Goal: Task Accomplishment & Management: Manage account settings

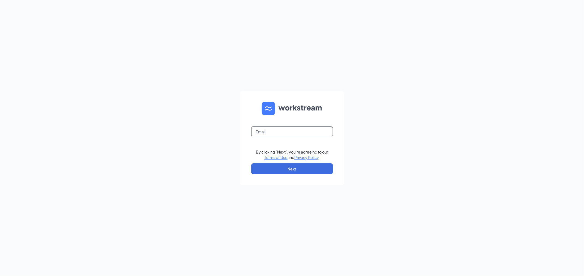
click at [324, 133] on input "text" at bounding box center [292, 131] width 82 height 11
type input "bcabrera@royalecompany.com"
click at [303, 168] on button "Next" at bounding box center [292, 168] width 82 height 11
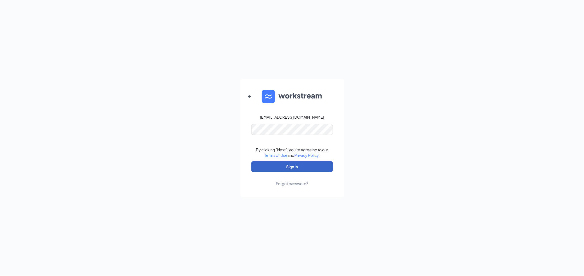
click at [306, 167] on button "Sign In" at bounding box center [292, 166] width 82 height 11
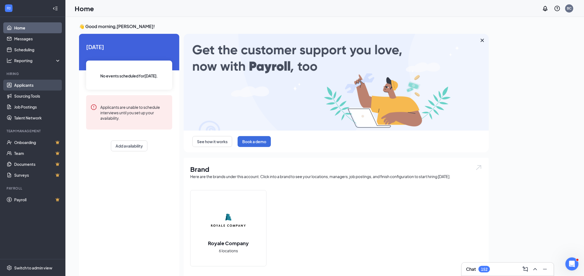
click at [32, 84] on link "Applicants" at bounding box center [37, 85] width 47 height 11
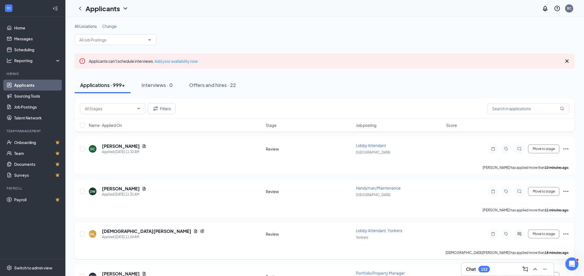
click at [368, 231] on span "Lobby Attendant, Yonkers" at bounding box center [379, 230] width 46 height 5
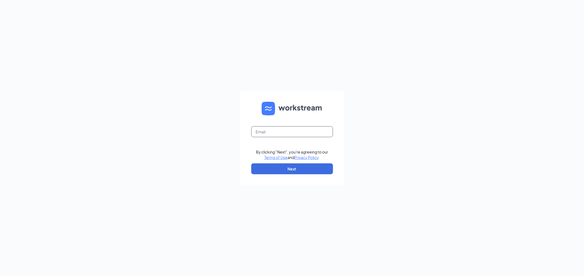
click at [262, 131] on input "text" at bounding box center [292, 131] width 82 height 11
type input "[EMAIL_ADDRESS][DOMAIN_NAME]"
click at [294, 171] on button "Next" at bounding box center [292, 168] width 82 height 11
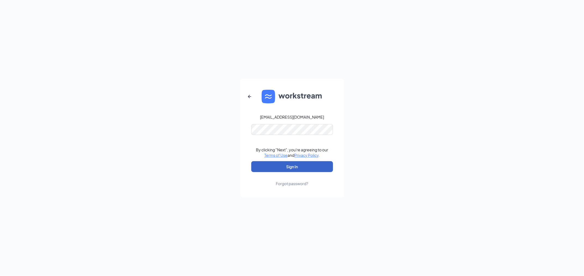
click at [294, 165] on button "Sign In" at bounding box center [292, 166] width 82 height 11
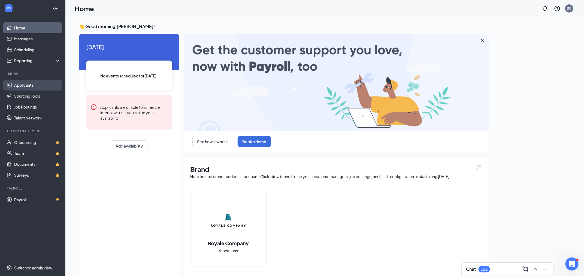
click at [24, 87] on link "Applicants" at bounding box center [37, 85] width 47 height 11
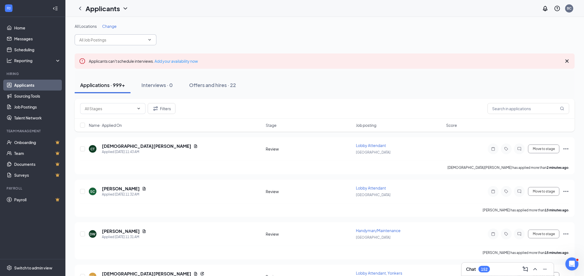
click at [106, 39] on input "text" at bounding box center [112, 40] width 66 height 6
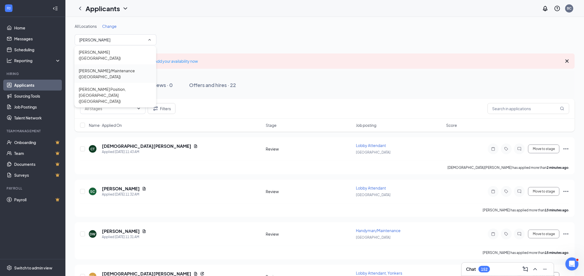
click at [103, 68] on div "Porter/Maintenance (Manhattan)" at bounding box center [115, 74] width 73 height 12
type input "Porter/Maintenance (Manhattan)"
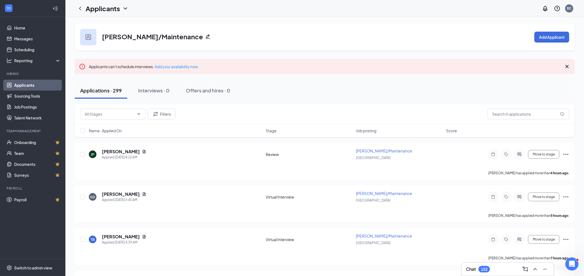
scroll to position [9, 0]
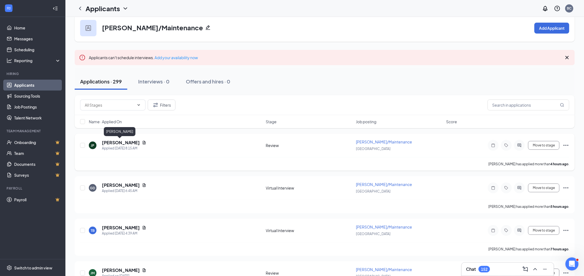
click at [115, 144] on h5 "Jasmin Pickett" at bounding box center [121, 143] width 38 height 6
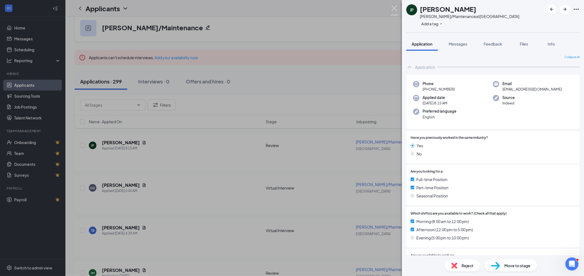
click at [392, 10] on img at bounding box center [394, 10] width 7 height 11
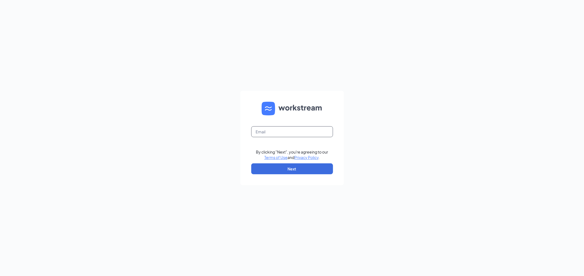
click at [300, 132] on input "text" at bounding box center [292, 131] width 82 height 11
type input "[EMAIL_ADDRESS][DOMAIN_NAME]"
click at [300, 171] on button "Next" at bounding box center [292, 168] width 82 height 11
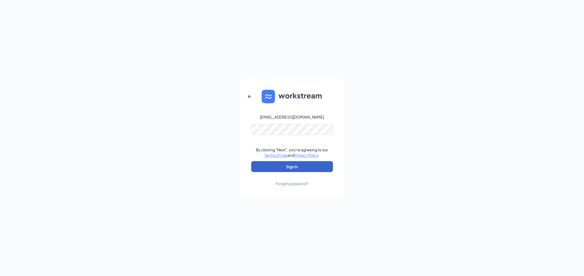
click at [290, 169] on button "Sign In" at bounding box center [292, 166] width 82 height 11
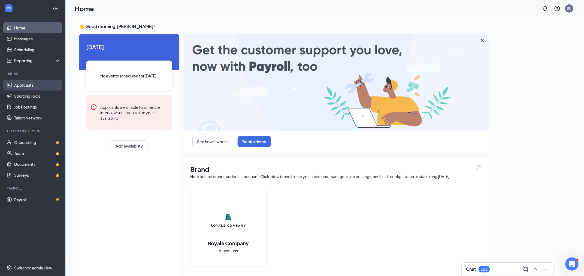
click at [37, 82] on link "Applicants" at bounding box center [37, 85] width 47 height 11
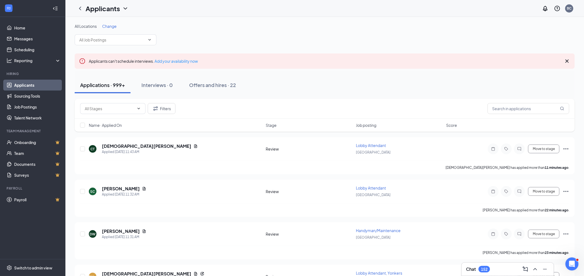
click at [113, 28] on span "Change" at bounding box center [109, 26] width 14 height 5
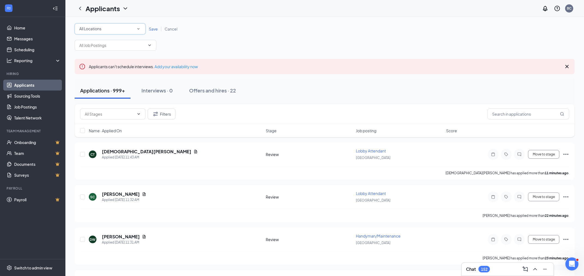
click at [119, 30] on div "All Locations" at bounding box center [110, 29] width 62 height 7
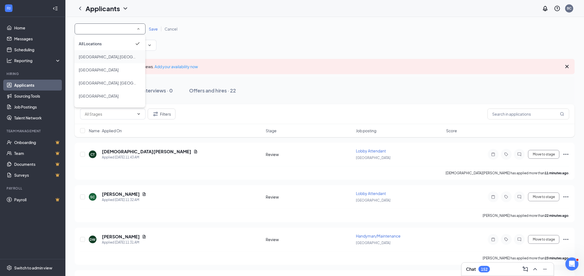
click at [106, 57] on div "[GEOGRAPHIC_DATA],[GEOGRAPHIC_DATA]" at bounding box center [110, 56] width 62 height 7
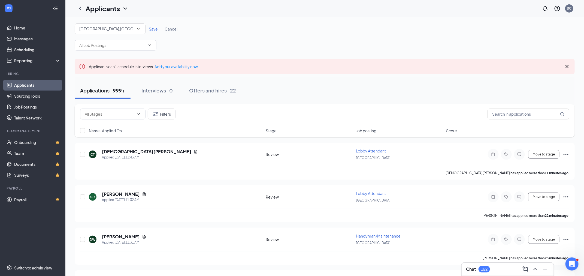
click at [152, 27] on span "Save" at bounding box center [153, 28] width 9 height 5
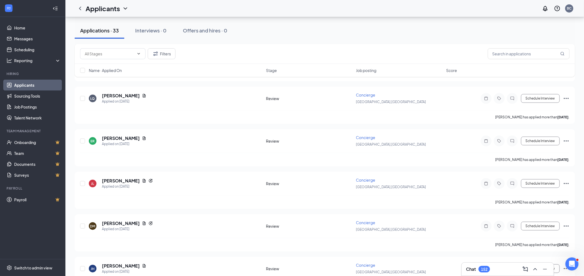
scroll to position [95, 0]
